Goal: Information Seeking & Learning: Learn about a topic

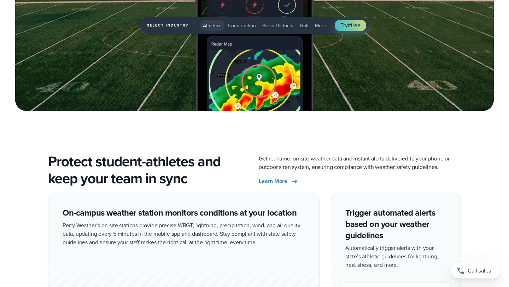
scroll to position [819, 0]
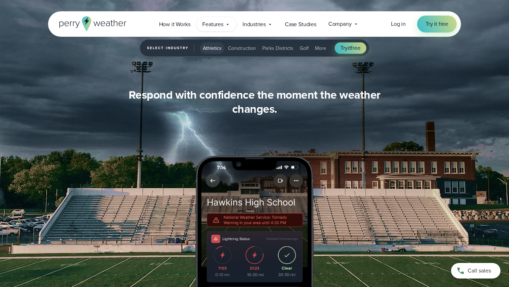
click at [230, 22] on icon at bounding box center [228, 25] width 6 height 6
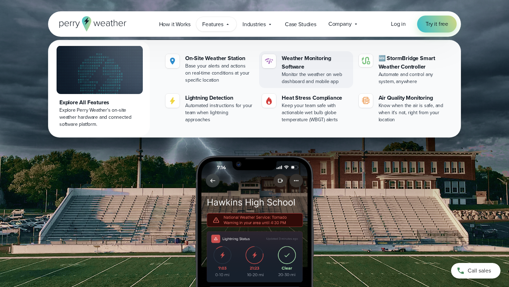
click at [315, 69] on div "Weather Monitoring Software" at bounding box center [315, 62] width 68 height 17
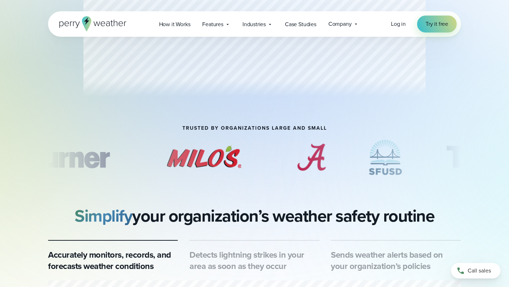
scroll to position [243, 0]
